Goal: Information Seeking & Learning: Learn about a topic

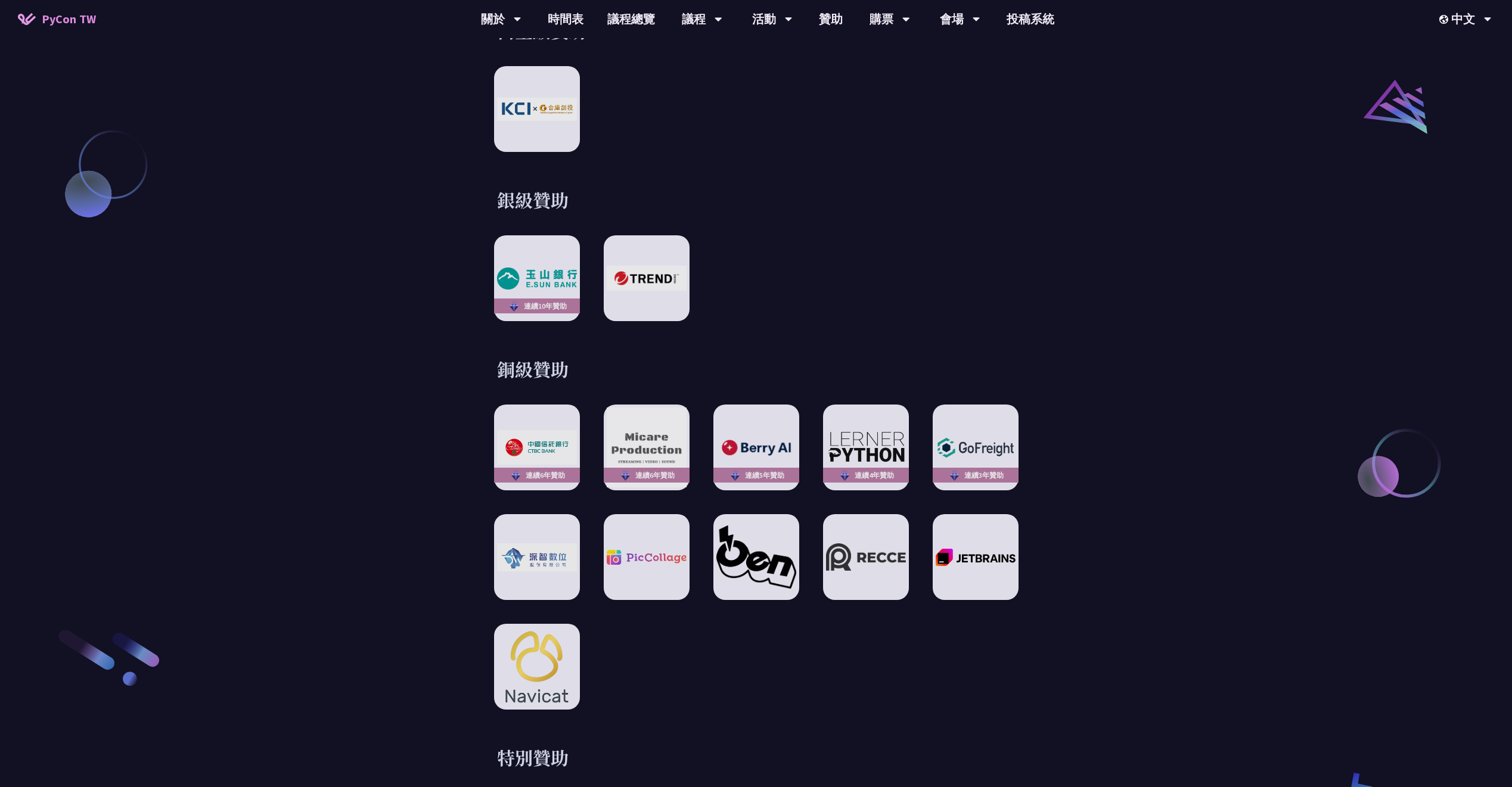
scroll to position [1792, 0]
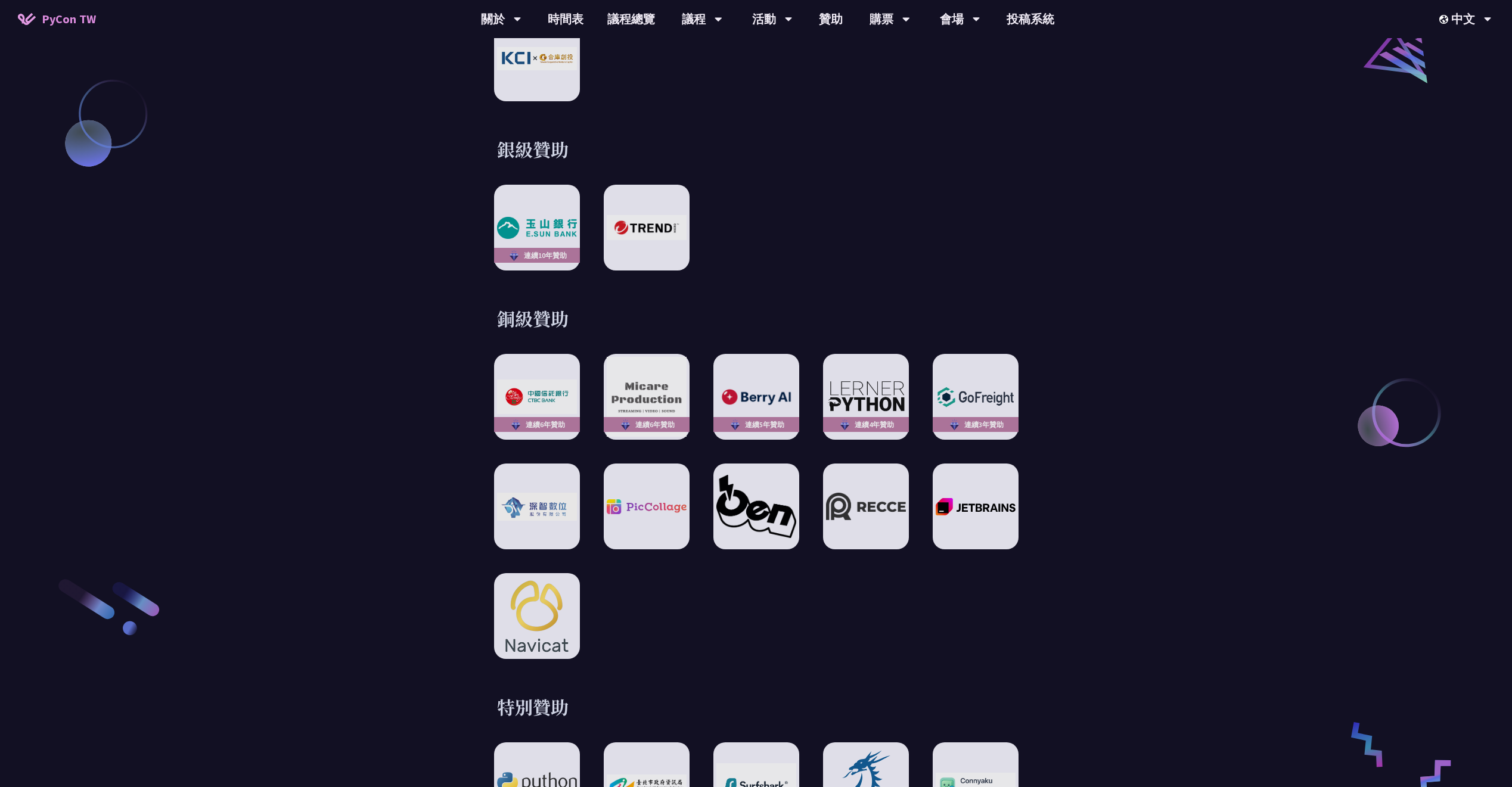
scroll to position [1807, 0]
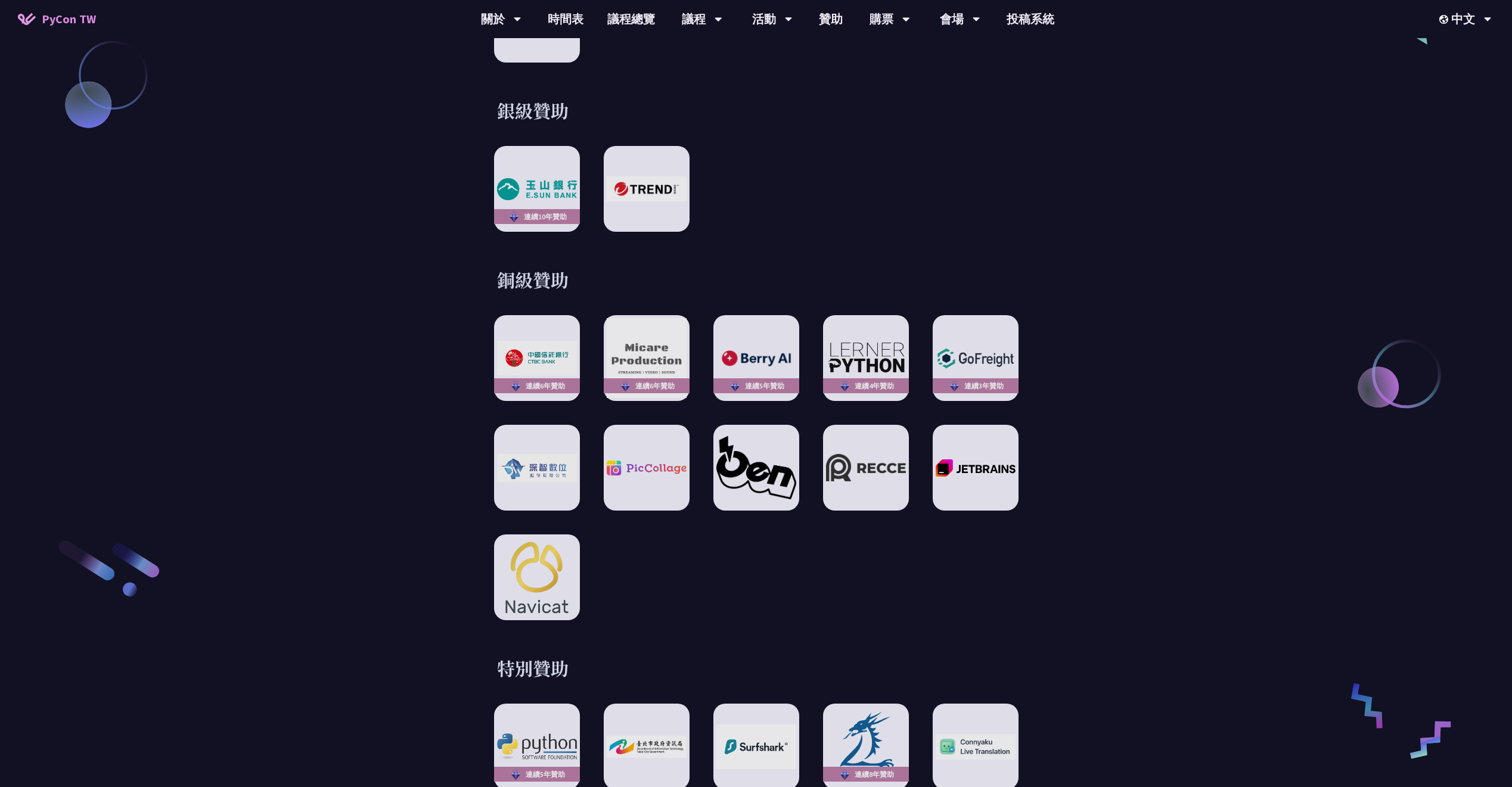
drag, startPoint x: 696, startPoint y: 273, endPoint x: 661, endPoint y: 270, distance: 35.1
click at [661, 270] on h3 "銅級贊助" at bounding box center [756, 279] width 519 height 23
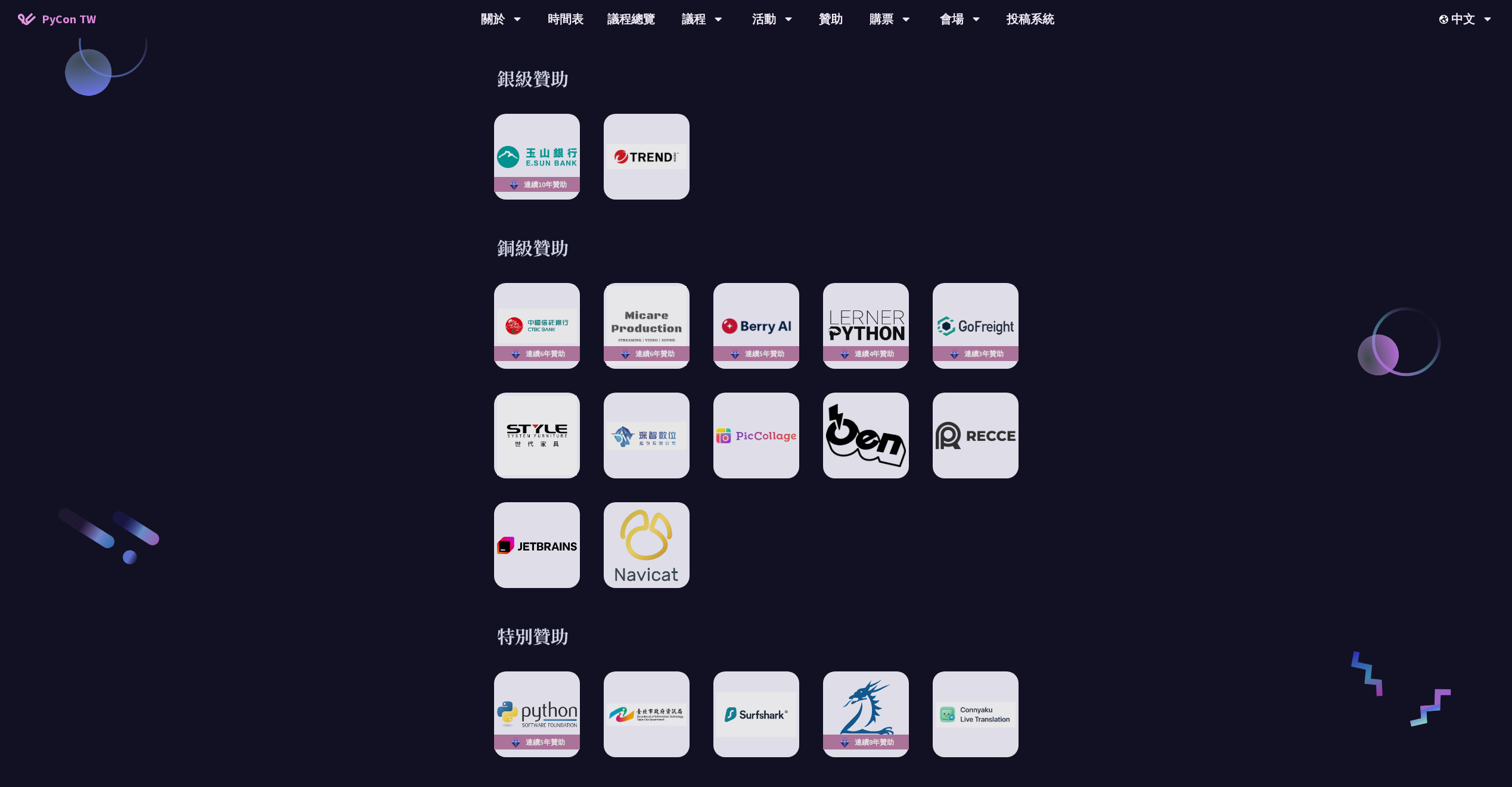
scroll to position [1840, 0]
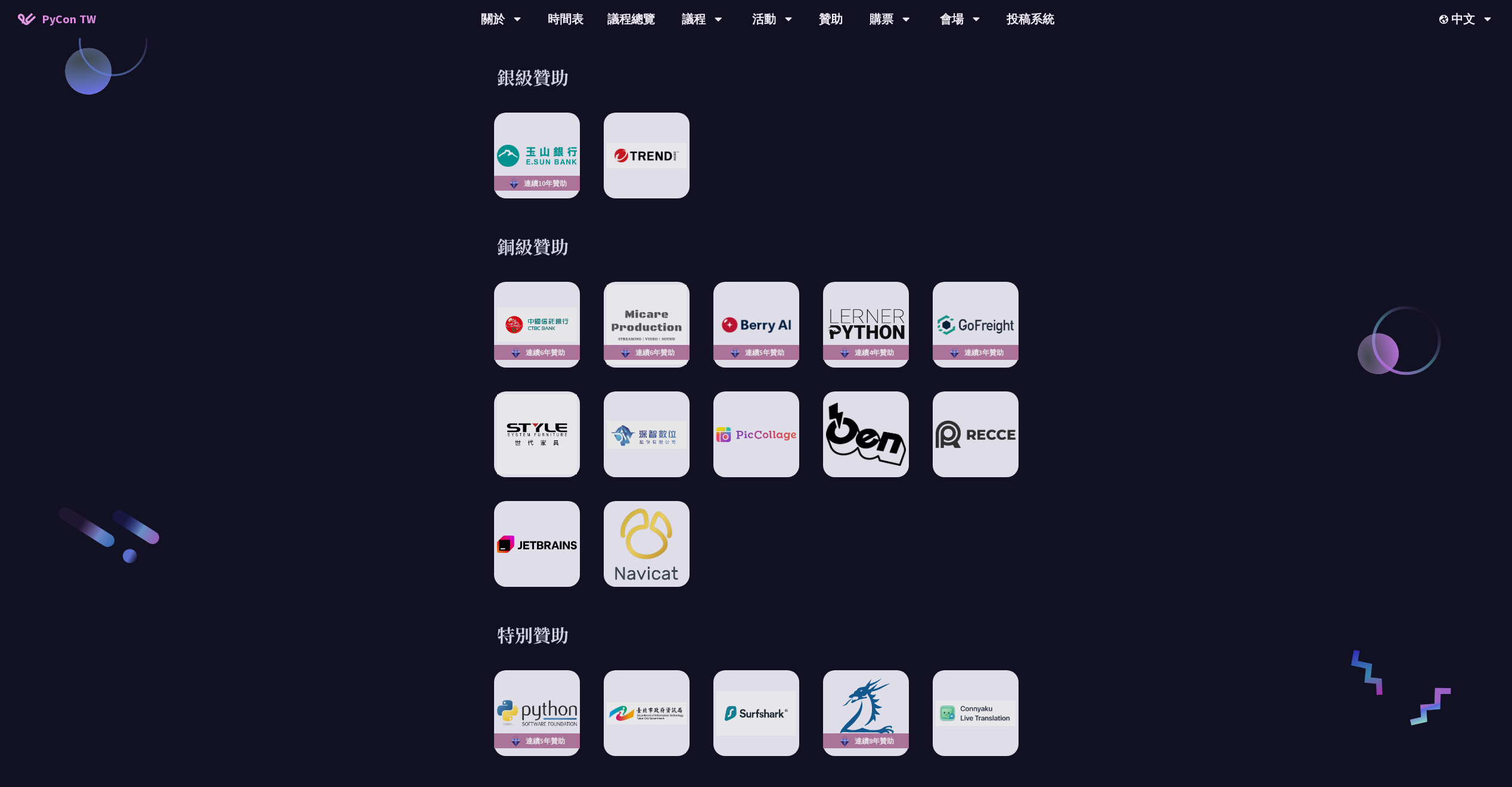
drag, startPoint x: 798, startPoint y: 214, endPoint x: 758, endPoint y: 199, distance: 42.7
click at [758, 199] on div "贊助夥伴 白金級贊助 銀級贊助 連續[DATE]贊助 銅級贊助 連續6年贊助 連續6年贊助 連續5年贊助 連續4年贊助 連續3年贊助 特別贊助 連續5年贊助 …" at bounding box center [756, 268] width 620 height 977
click at [780, 426] on img at bounding box center [756, 434] width 87 height 16
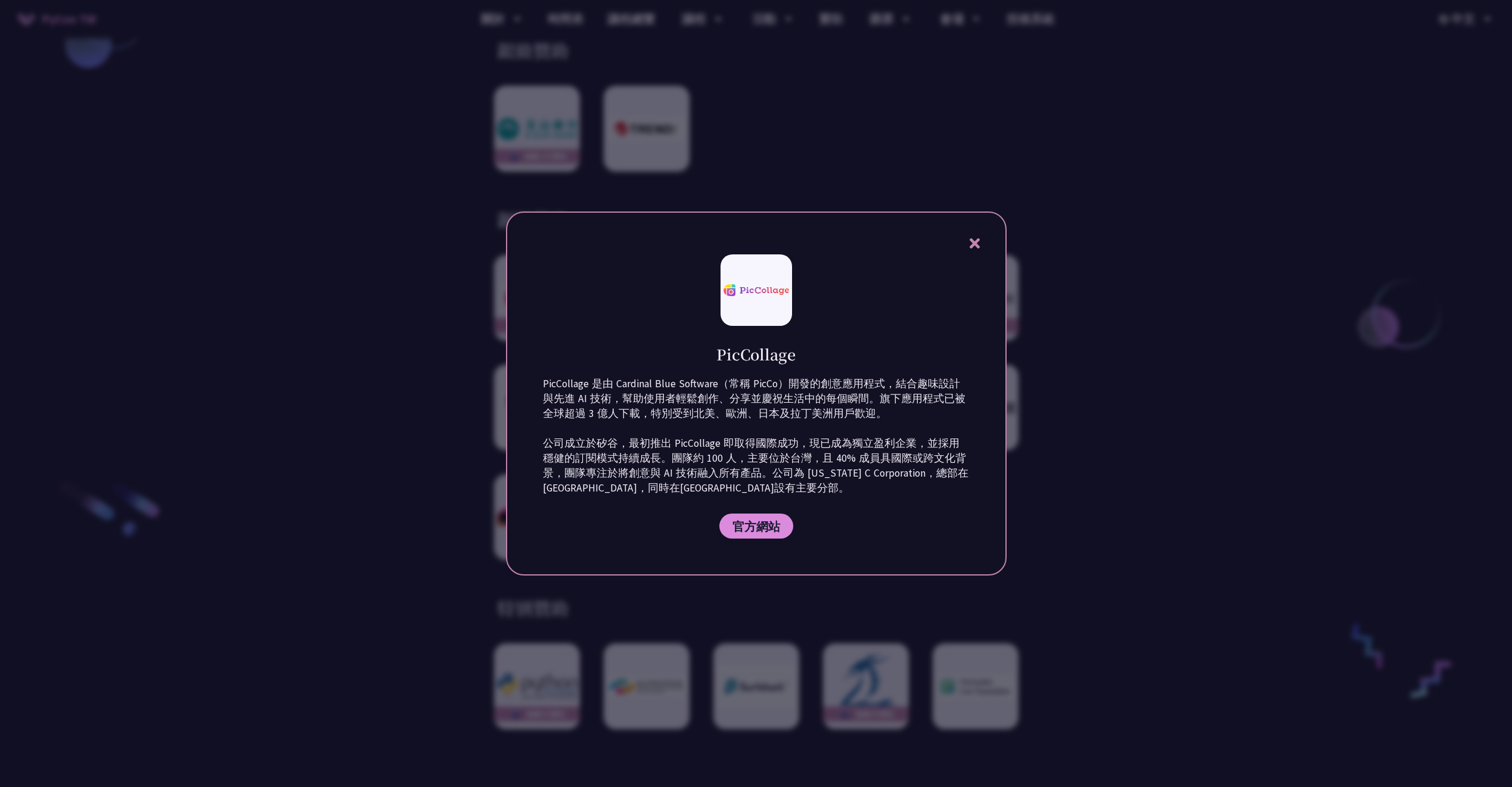
scroll to position [1873, 0]
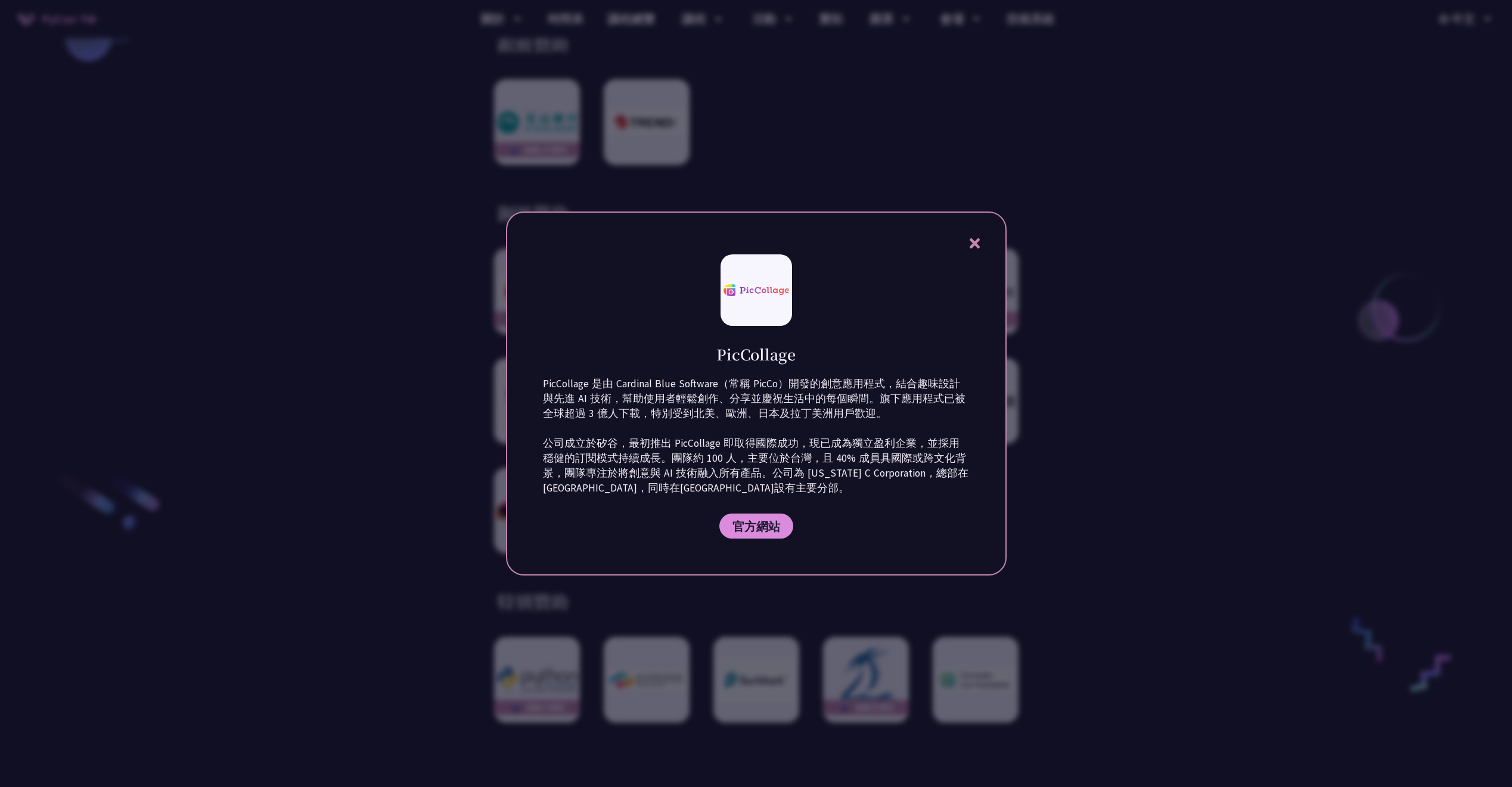
click at [976, 242] on icon at bounding box center [975, 243] width 11 height 11
